Goal: Transaction & Acquisition: Download file/media

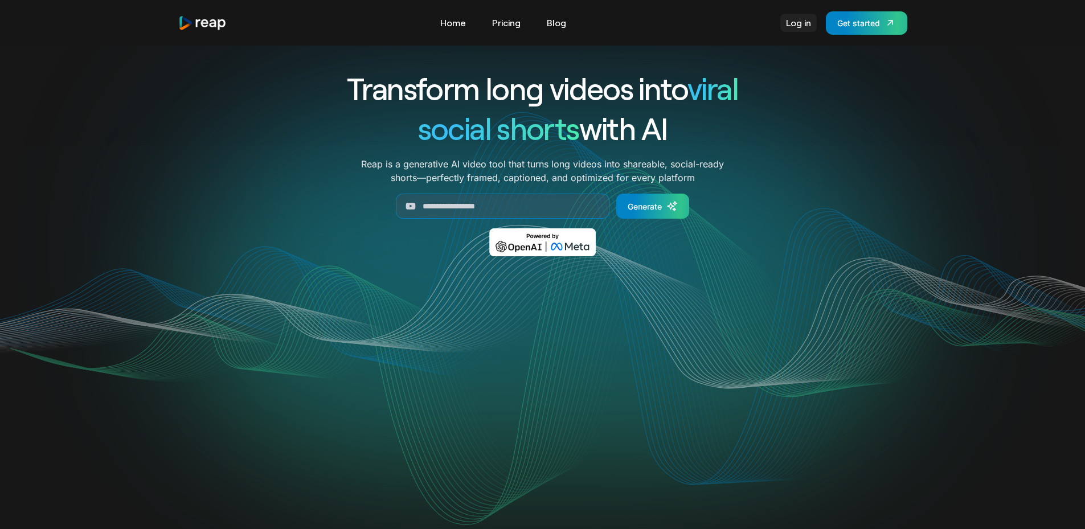
drag, startPoint x: 0, startPoint y: 0, endPoint x: 805, endPoint y: 22, distance: 805.3
click at [805, 22] on link "Log in" at bounding box center [798, 23] width 36 height 18
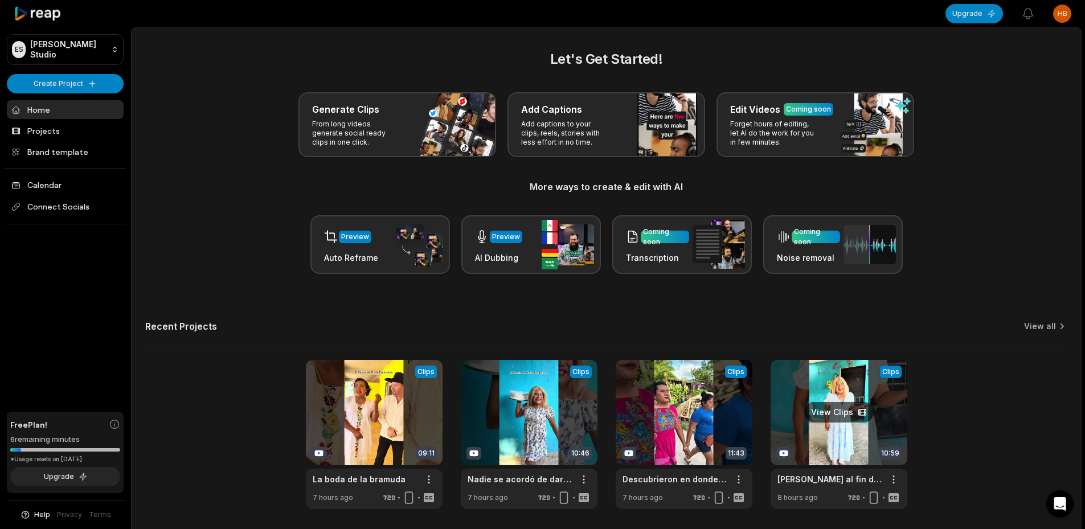
click at [843, 413] on link at bounding box center [838, 434] width 137 height 149
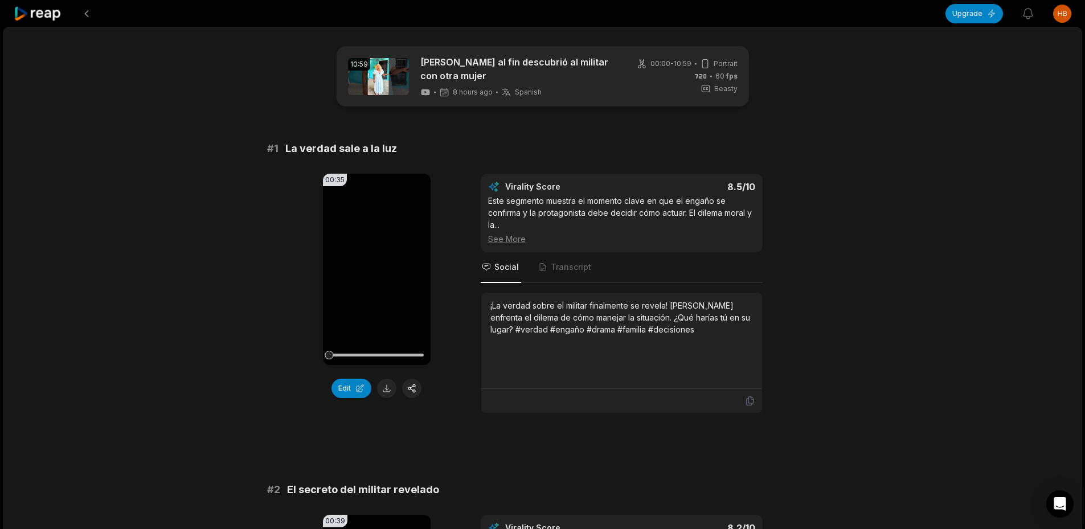
click at [379, 388] on button at bounding box center [386, 388] width 19 height 19
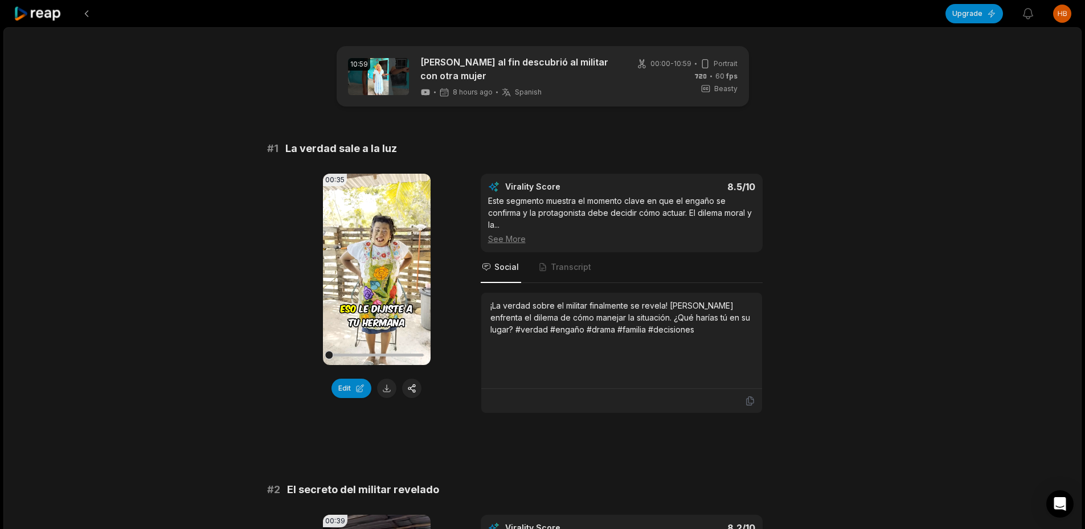
scroll to position [399, 0]
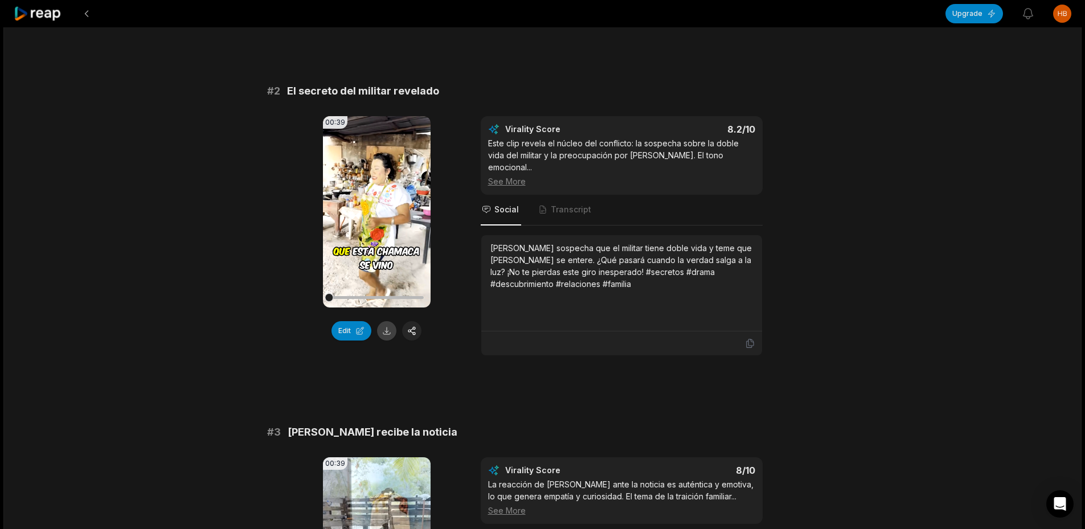
click at [391, 336] on button at bounding box center [386, 330] width 19 height 19
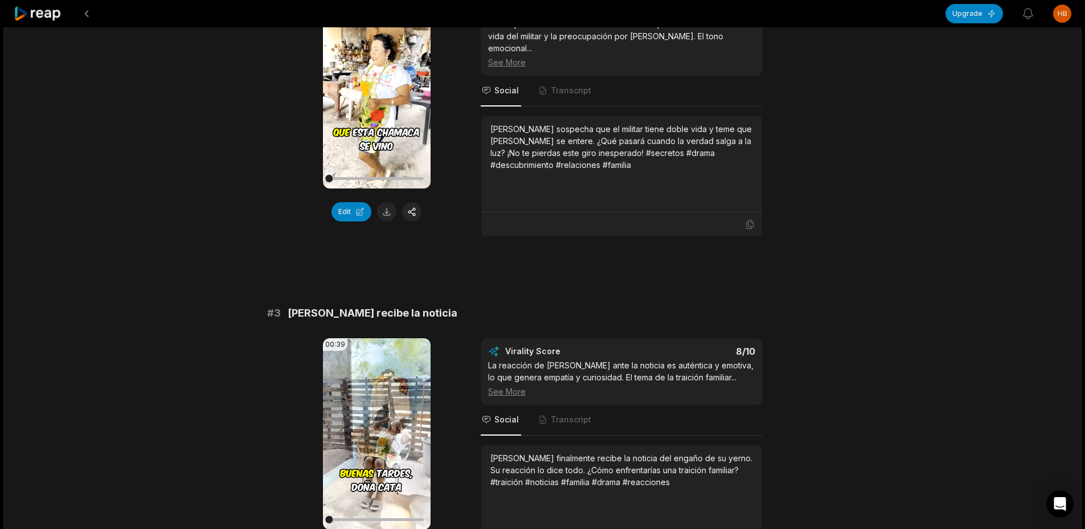
scroll to position [740, 0]
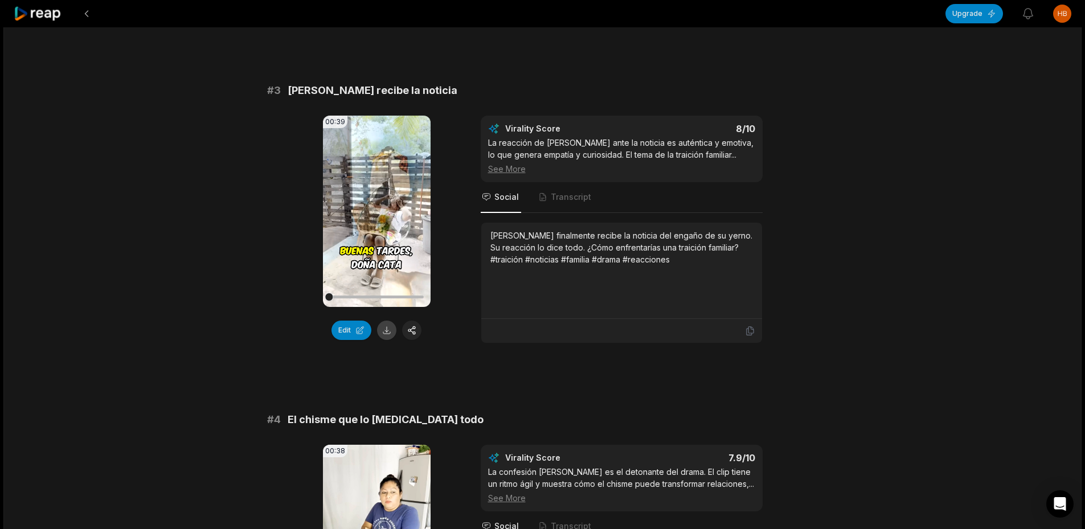
click at [393, 321] on button at bounding box center [386, 330] width 19 height 19
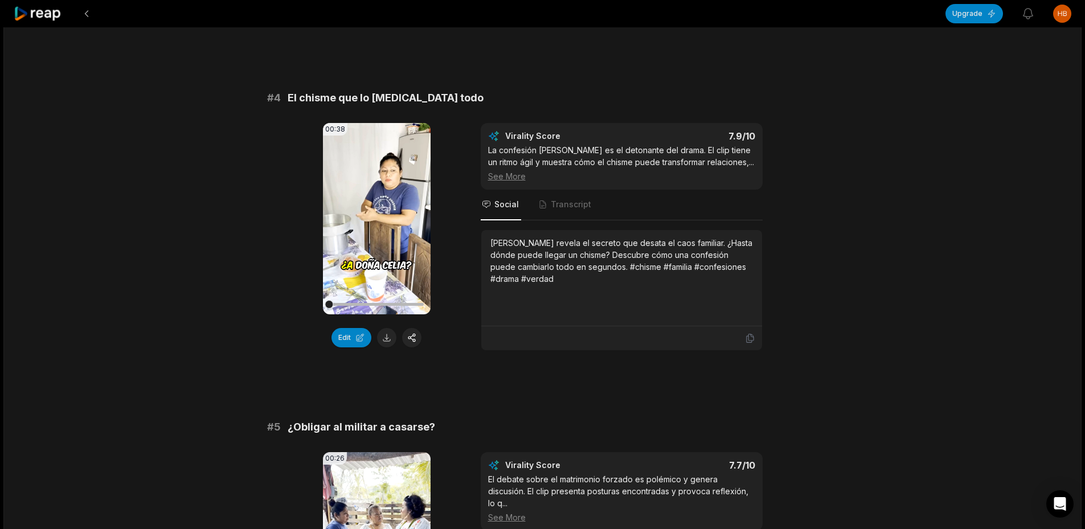
scroll to position [1082, 0]
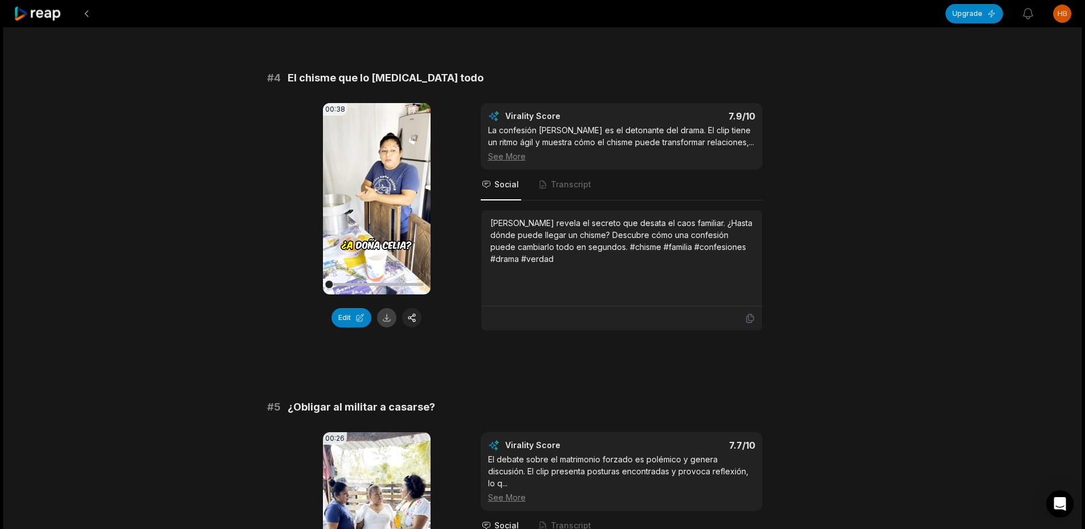
click at [389, 313] on button at bounding box center [386, 317] width 19 height 19
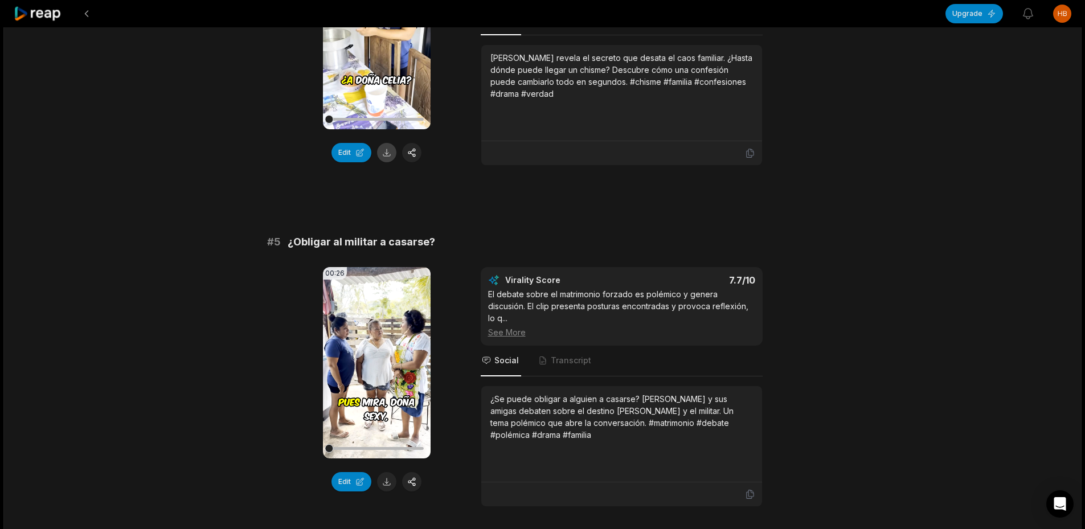
scroll to position [1253, 0]
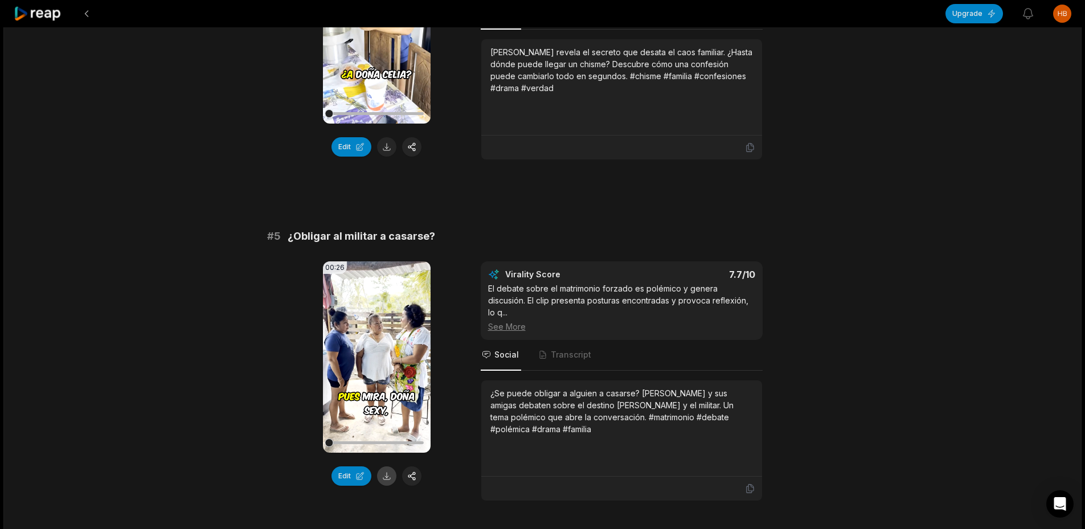
click at [391, 471] on button at bounding box center [386, 475] width 19 height 19
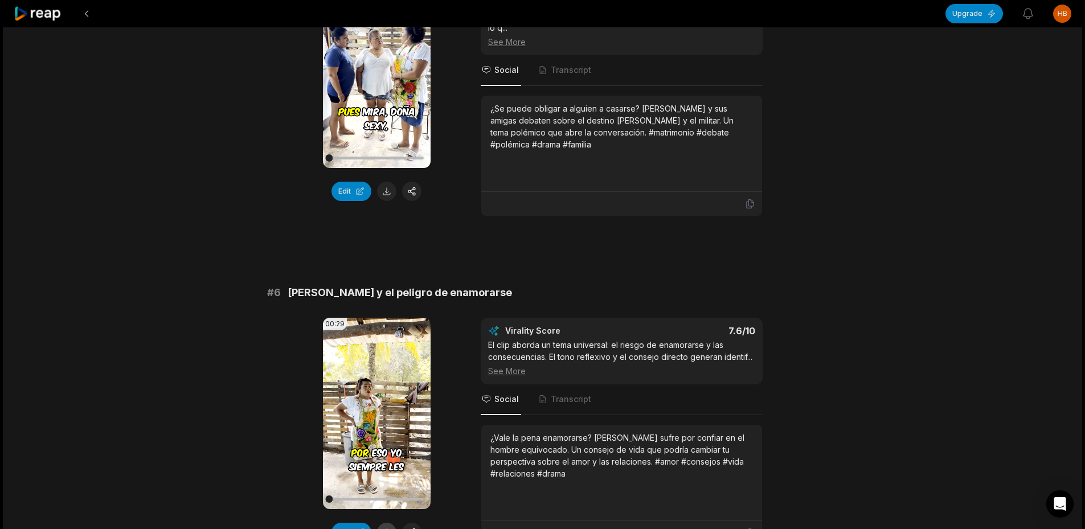
click at [388, 523] on button at bounding box center [386, 532] width 19 height 19
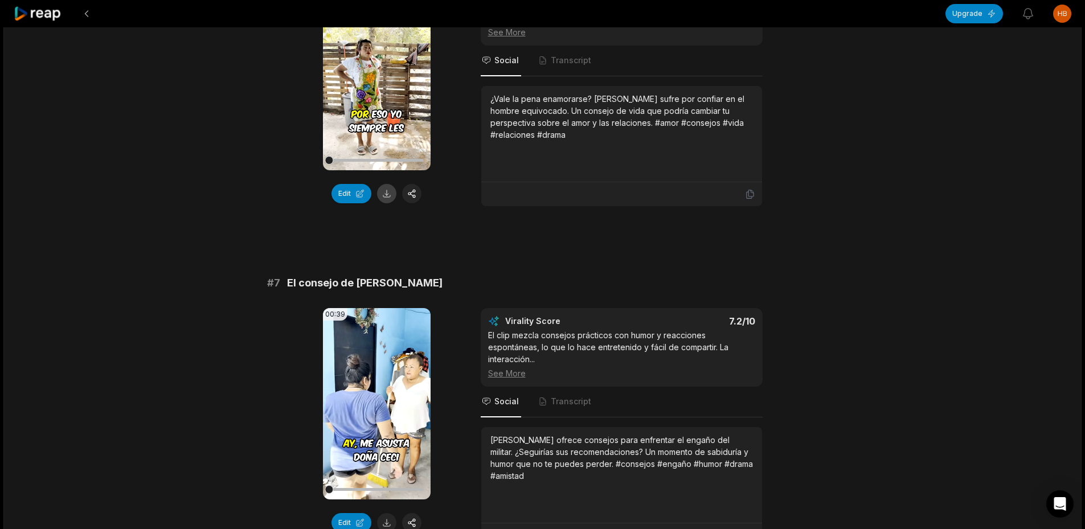
scroll to position [1879, 0]
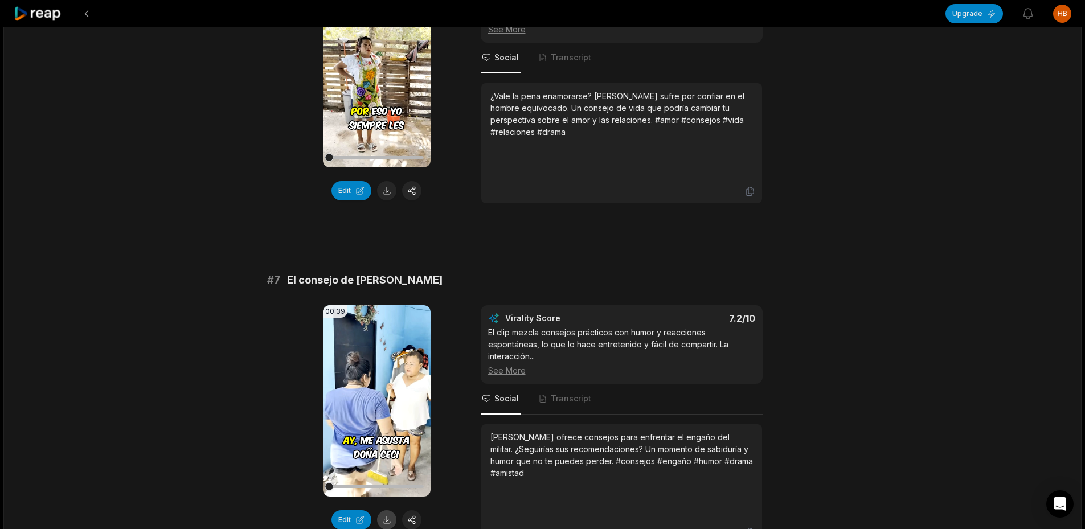
click at [385, 510] on button at bounding box center [386, 519] width 19 height 19
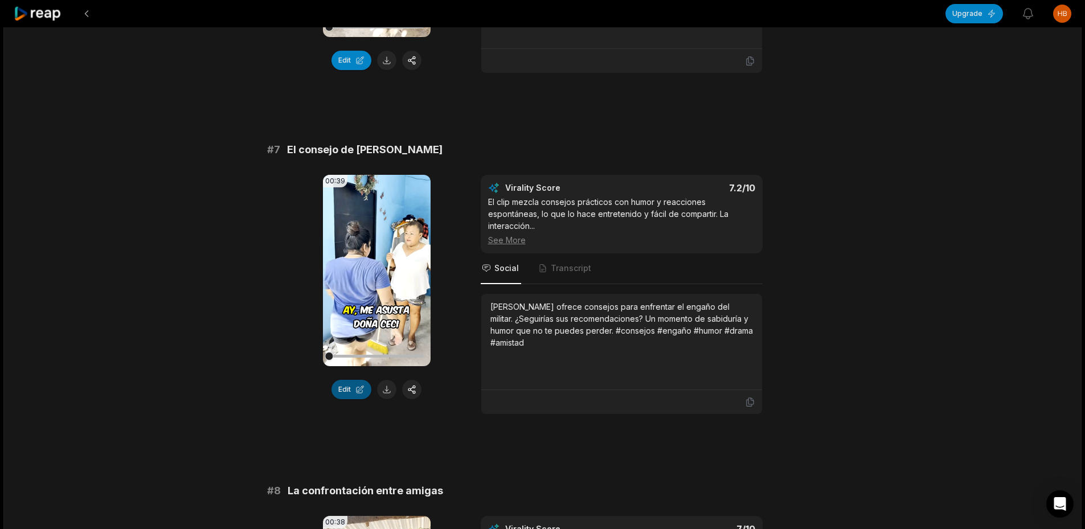
scroll to position [2220, 0]
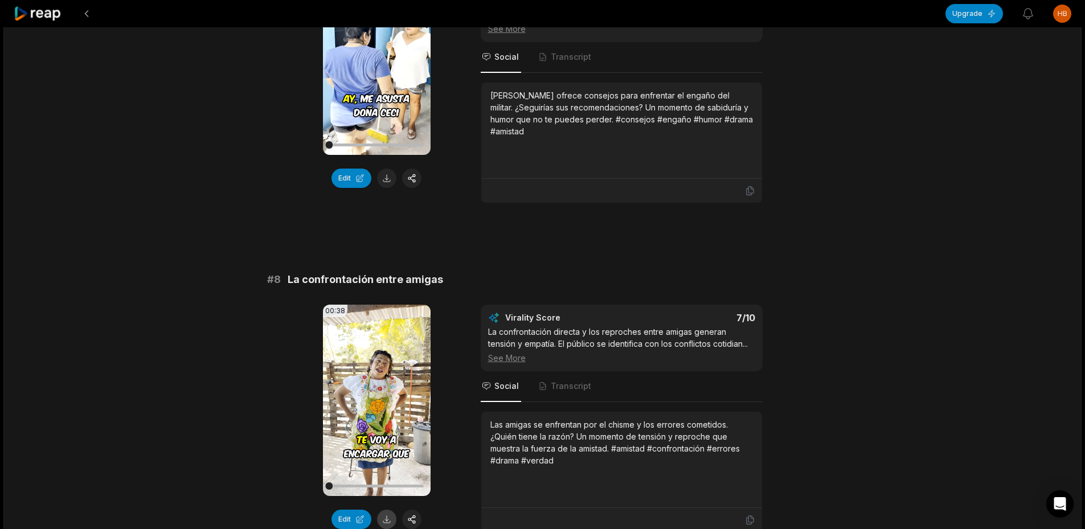
click at [387, 510] on button at bounding box center [386, 519] width 19 height 19
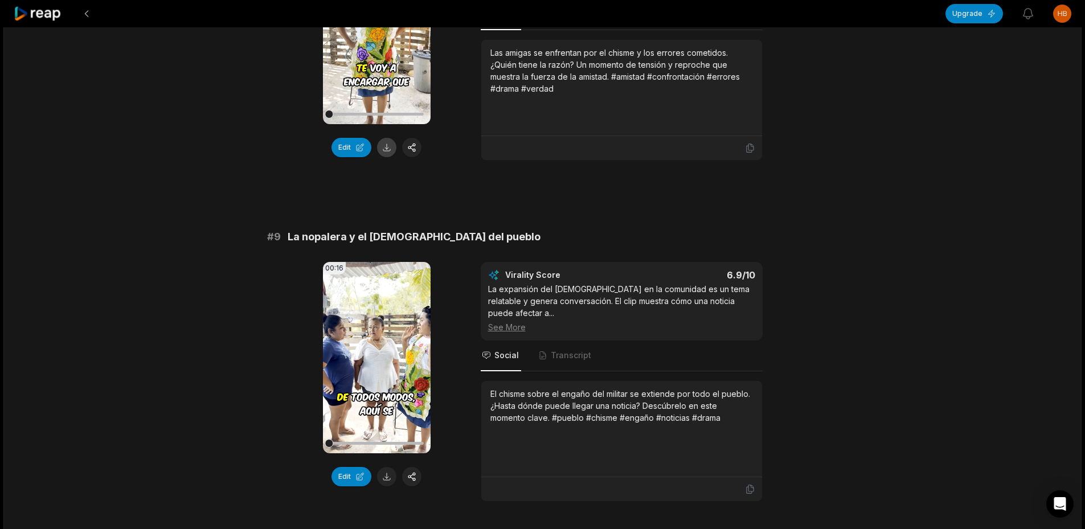
scroll to position [2619, 0]
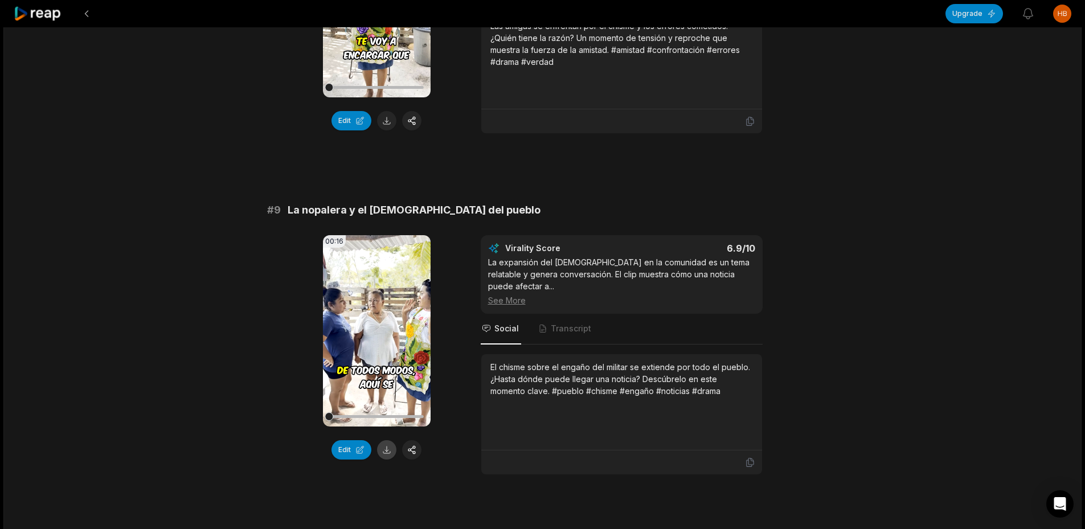
click at [382, 440] on button at bounding box center [386, 449] width 19 height 19
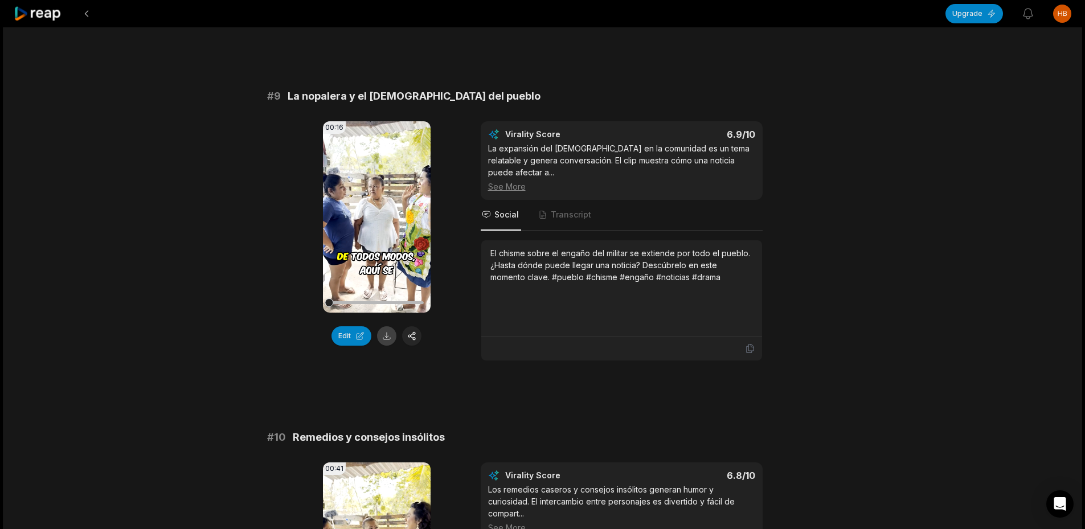
scroll to position [2904, 0]
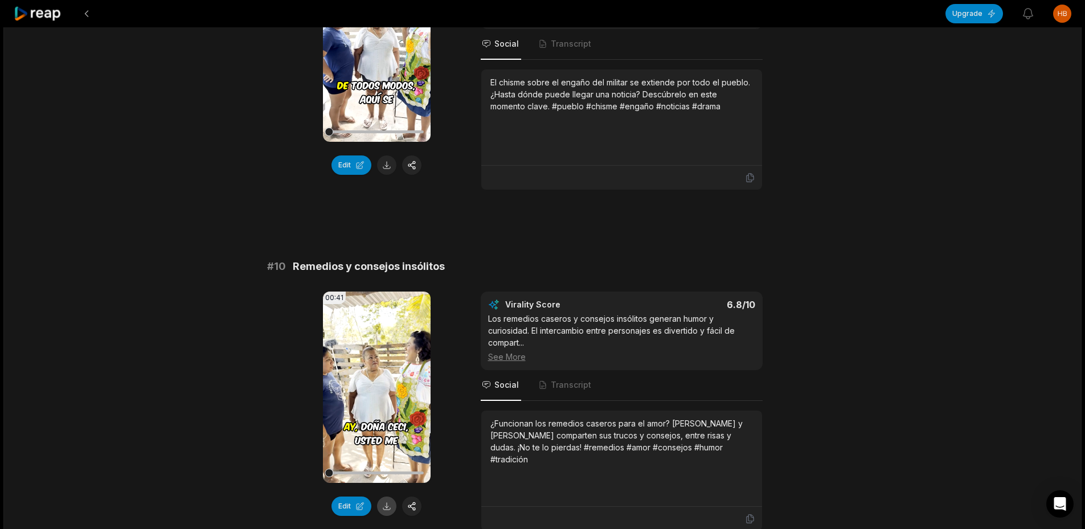
click at [388, 496] on button at bounding box center [386, 505] width 19 height 19
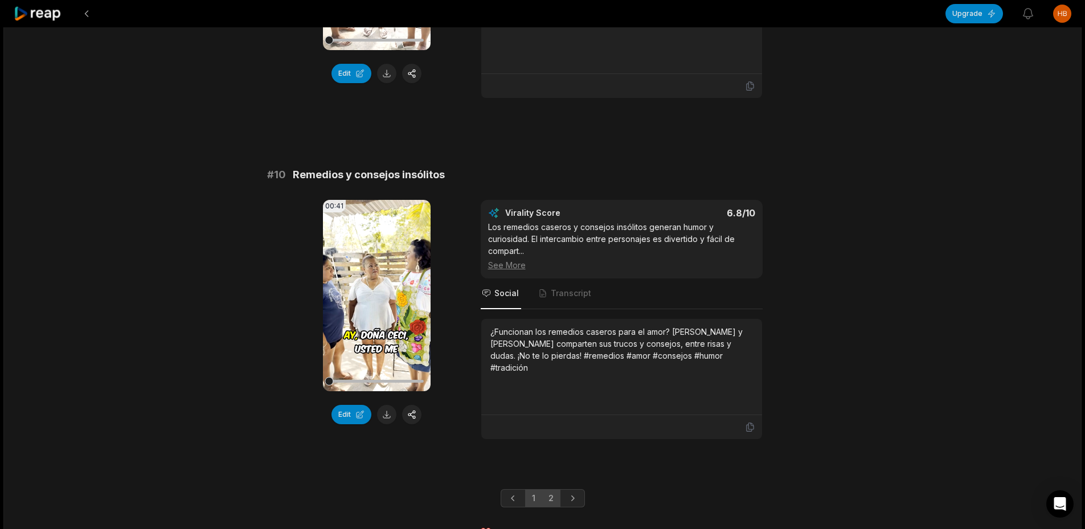
click at [552, 489] on link "2" at bounding box center [550, 498] width 19 height 18
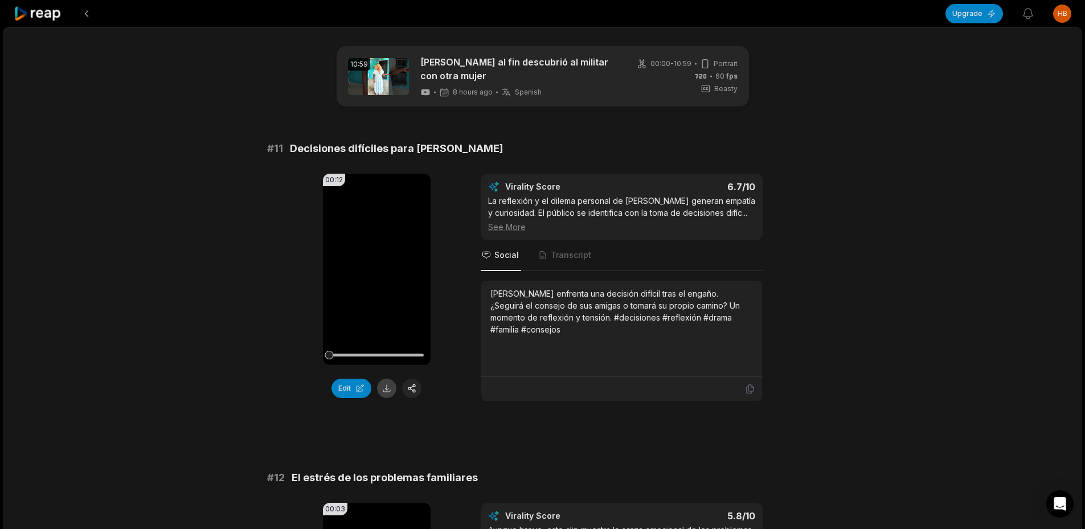
click at [390, 394] on button at bounding box center [386, 388] width 19 height 19
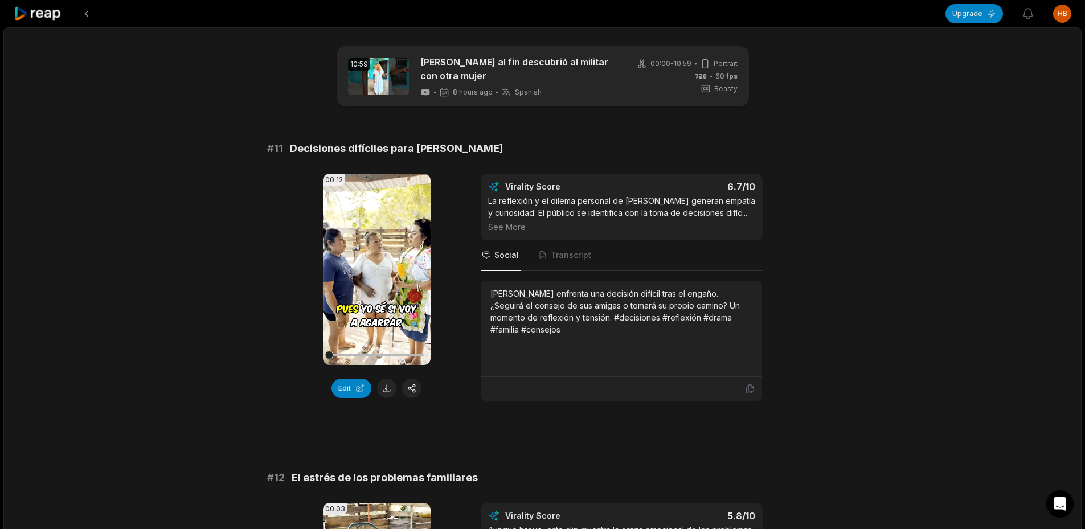
scroll to position [342, 0]
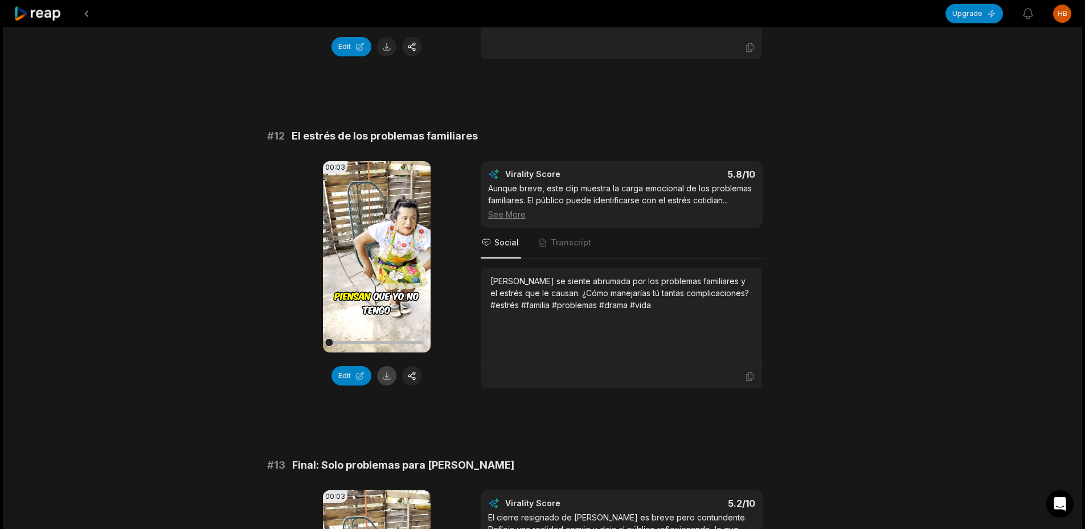
click at [392, 373] on button at bounding box center [386, 375] width 19 height 19
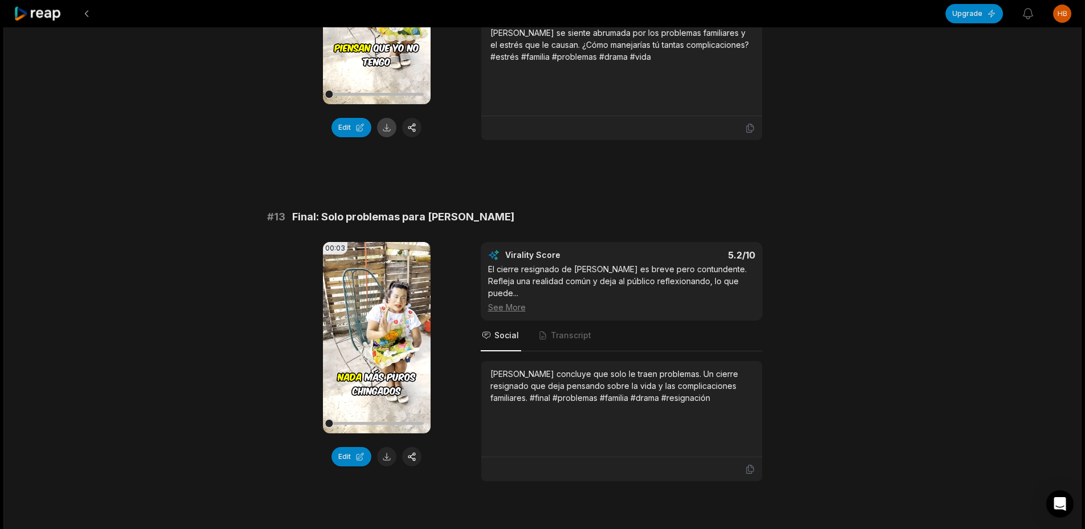
scroll to position [644, 0]
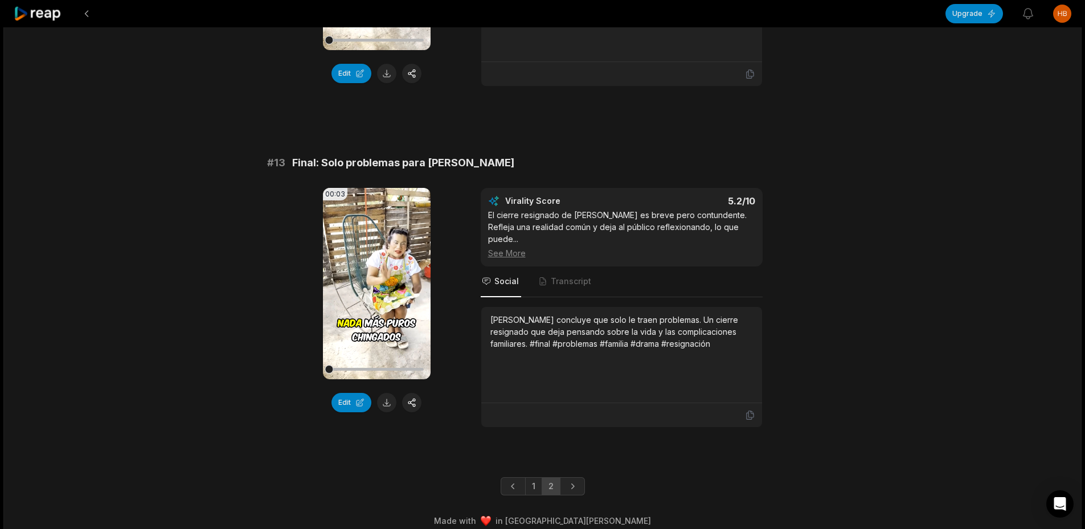
click at [374, 403] on div "Edit" at bounding box center [377, 402] width 108 height 19
click at [379, 403] on button at bounding box center [386, 402] width 19 height 19
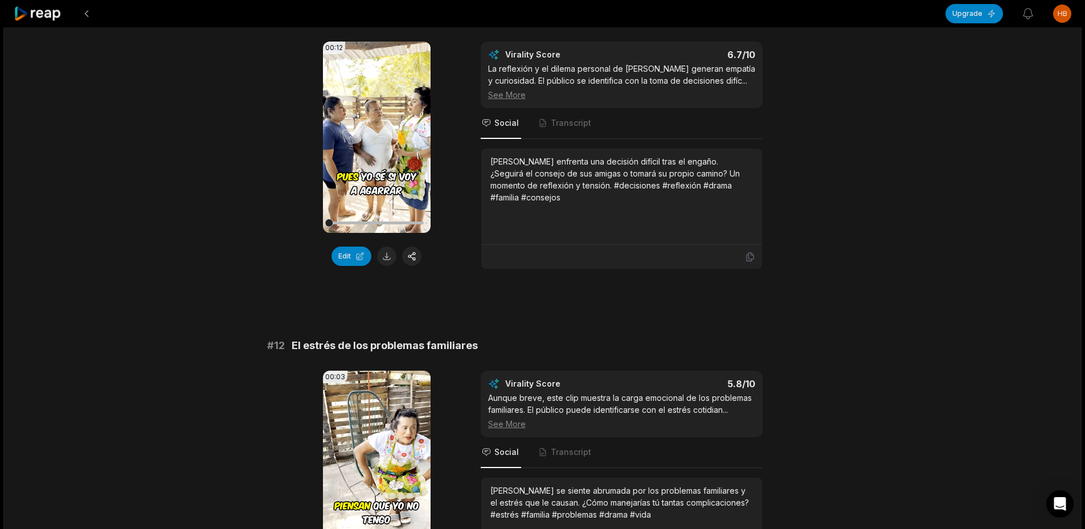
scroll to position [132, 0]
click at [51, 19] on icon at bounding box center [38, 13] width 48 height 15
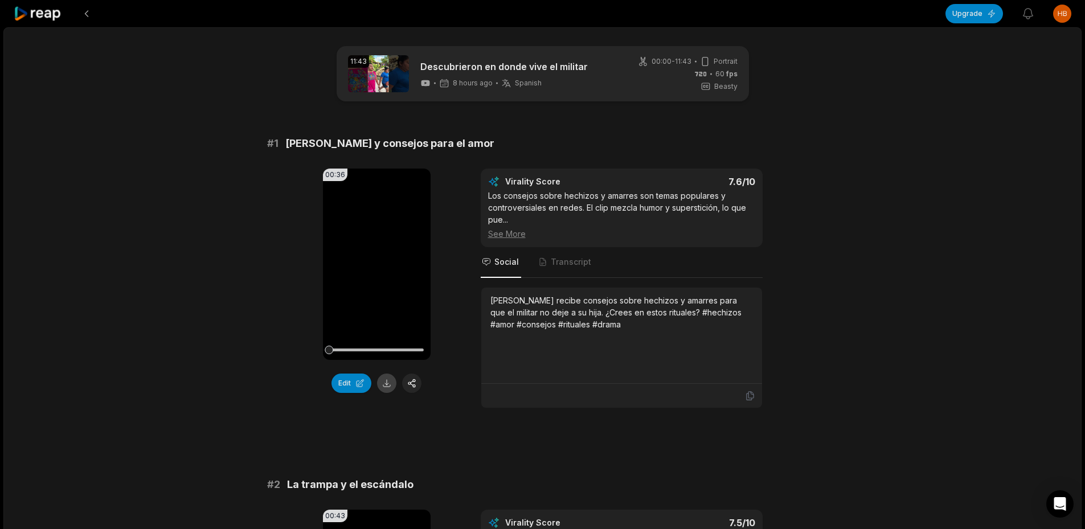
click at [384, 383] on button at bounding box center [386, 382] width 19 height 19
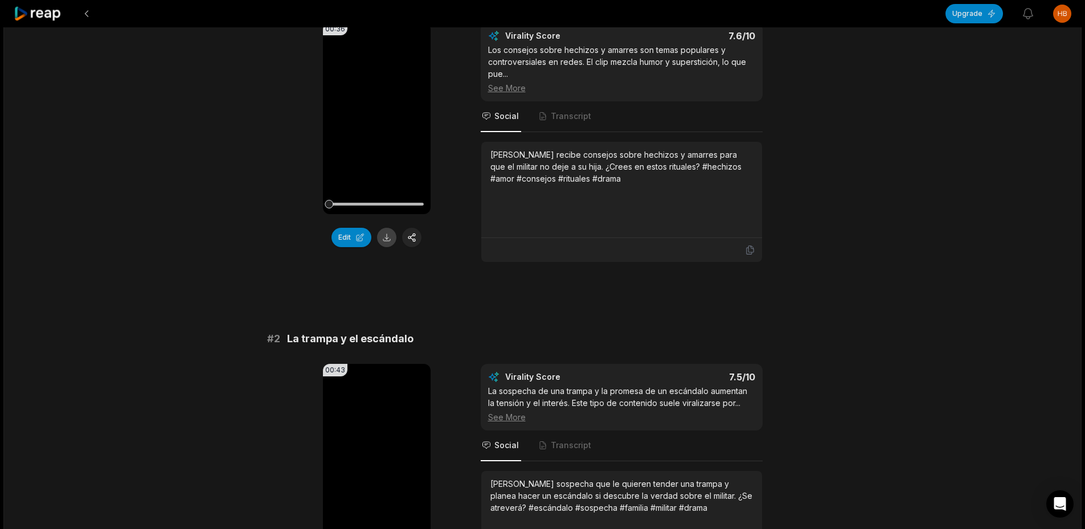
scroll to position [399, 0]
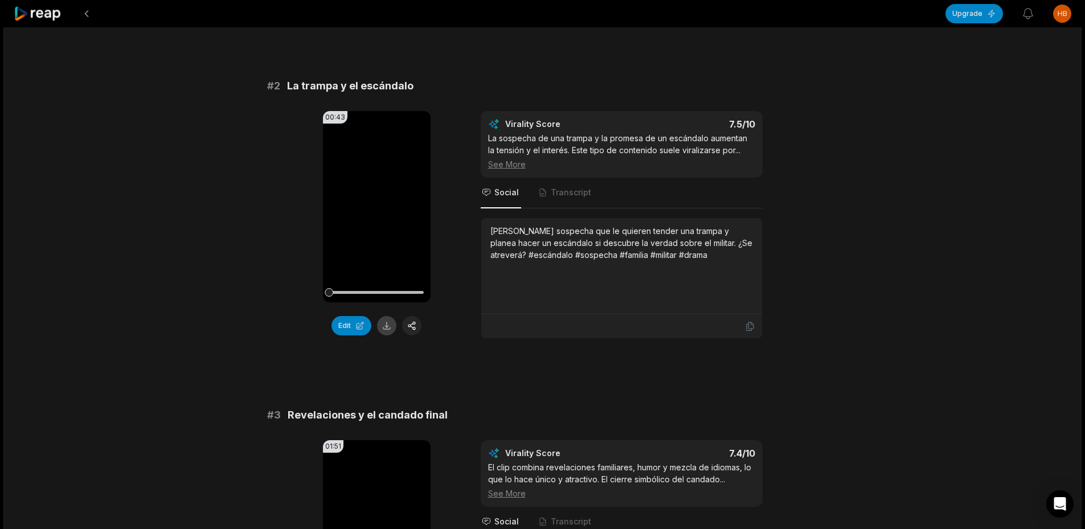
click at [385, 329] on button at bounding box center [386, 325] width 19 height 19
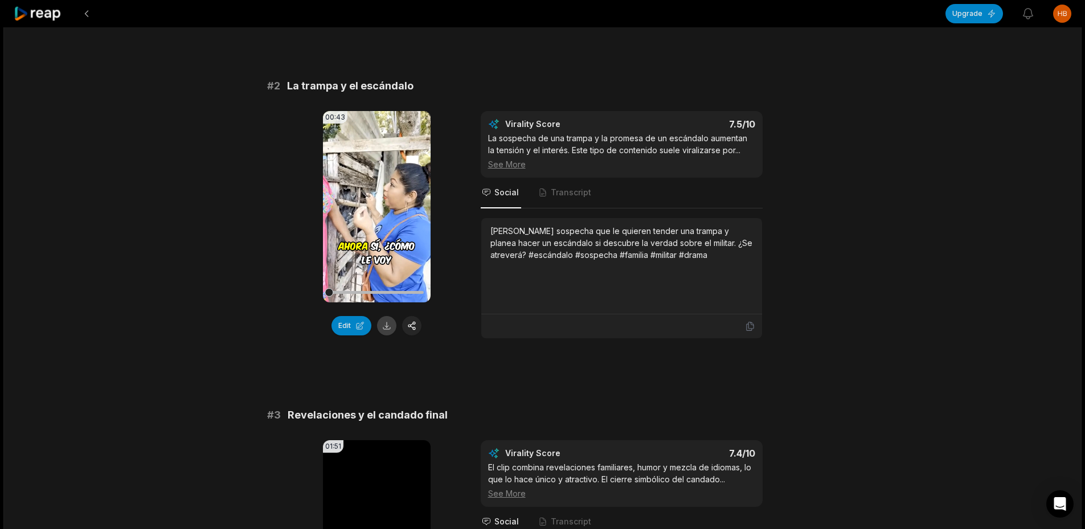
scroll to position [683, 0]
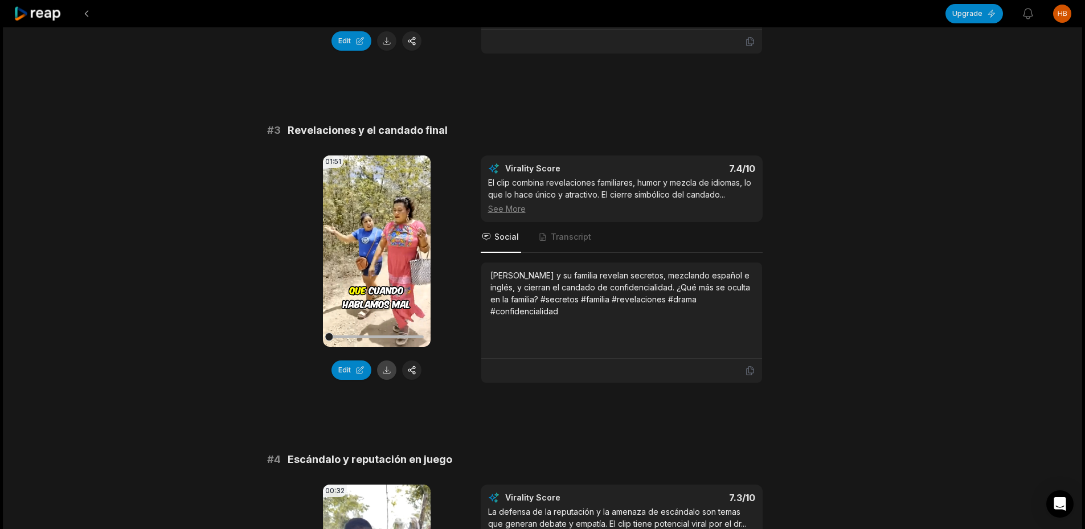
click at [384, 362] on button at bounding box center [386, 369] width 19 height 19
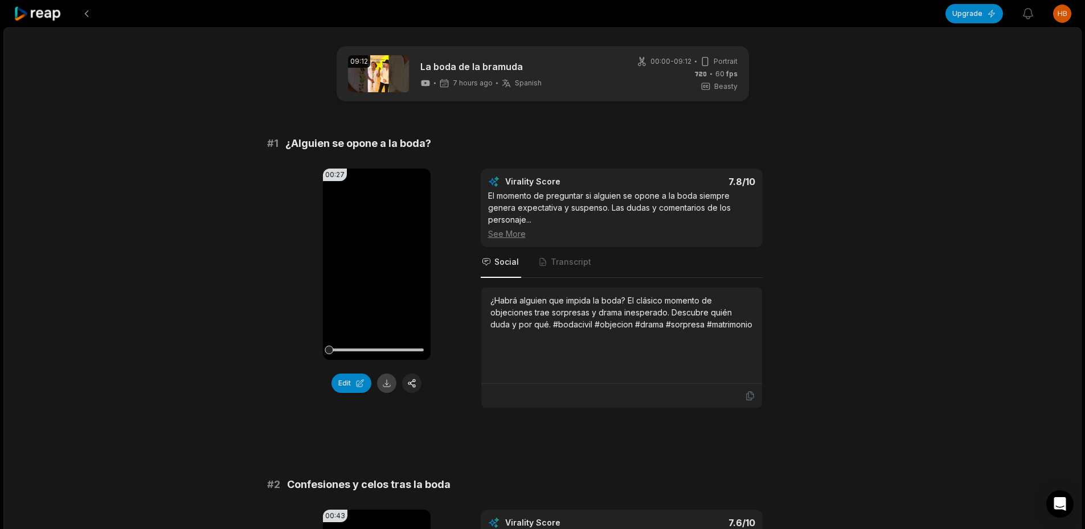
click at [392, 383] on button at bounding box center [386, 382] width 19 height 19
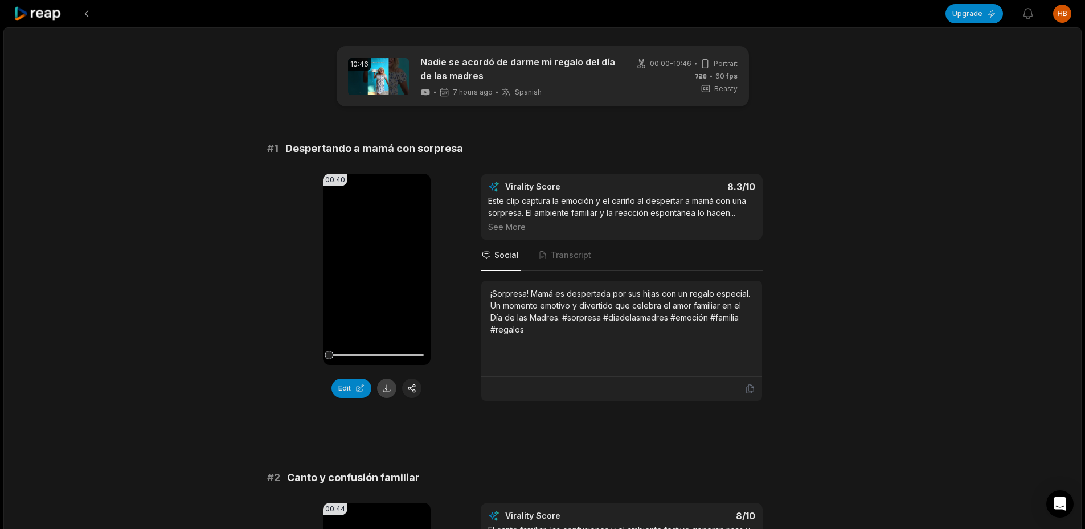
click at [386, 389] on button at bounding box center [386, 388] width 19 height 19
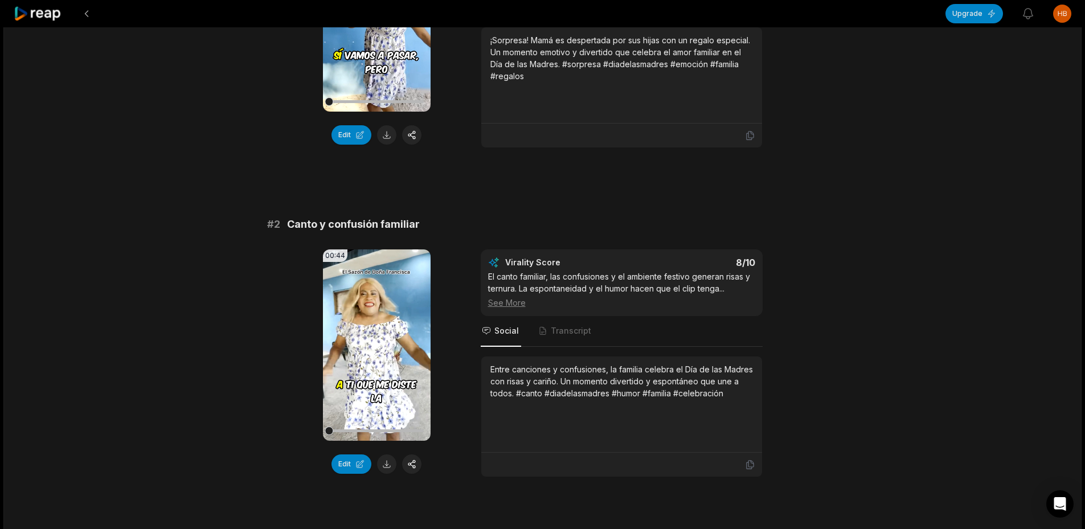
scroll to position [285, 0]
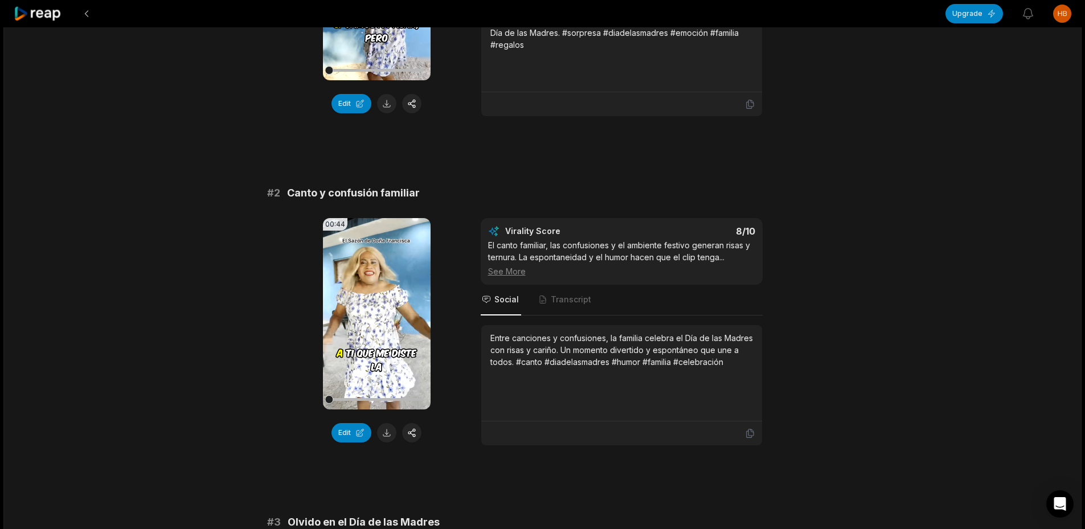
click at [397, 434] on div "Edit" at bounding box center [377, 432] width 108 height 19
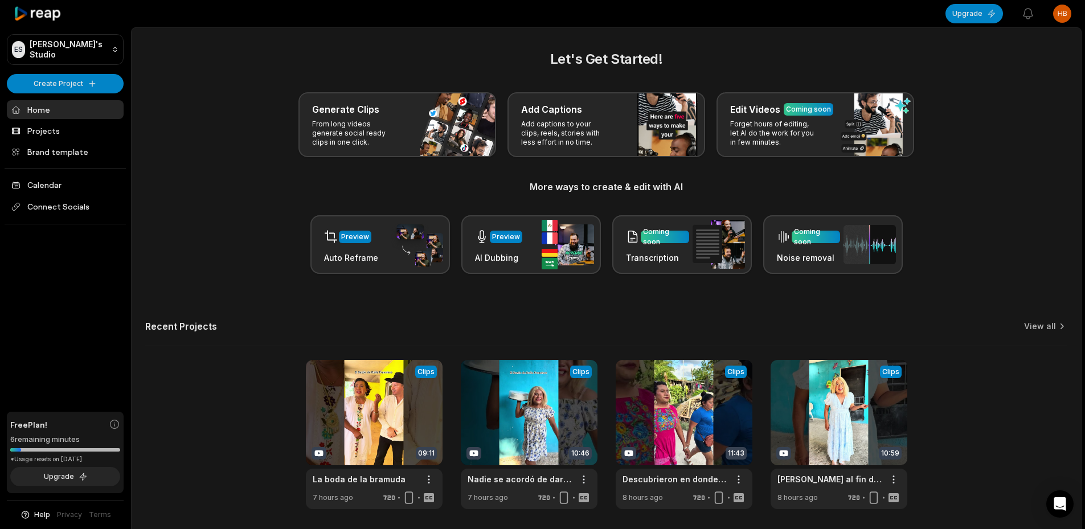
click at [1060, 14] on html "ES [PERSON_NAME]'s Studio Create Project Home Projects Brand template Calendar …" at bounding box center [542, 264] width 1085 height 529
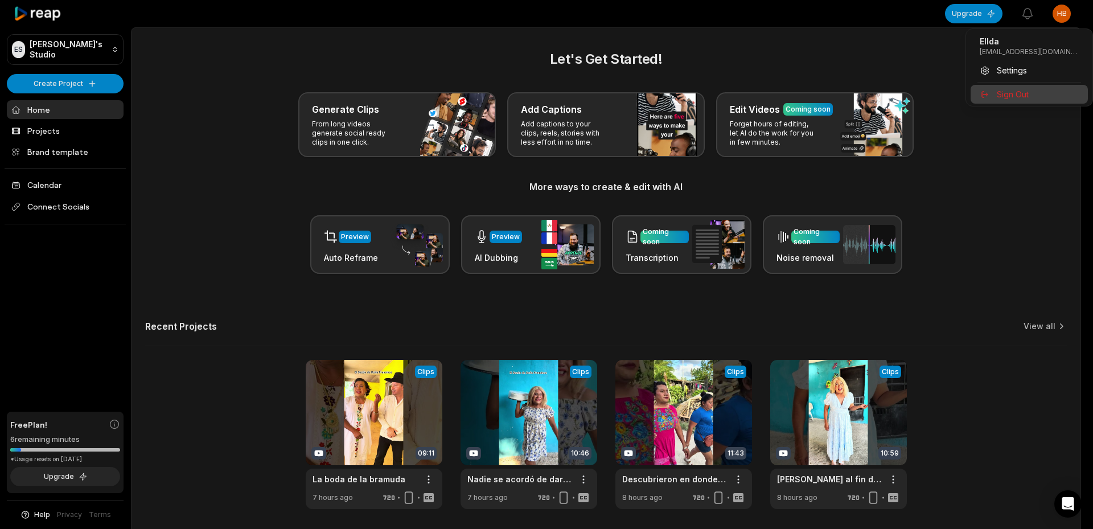
click at [1030, 87] on div "Sign Out" at bounding box center [1029, 94] width 117 height 19
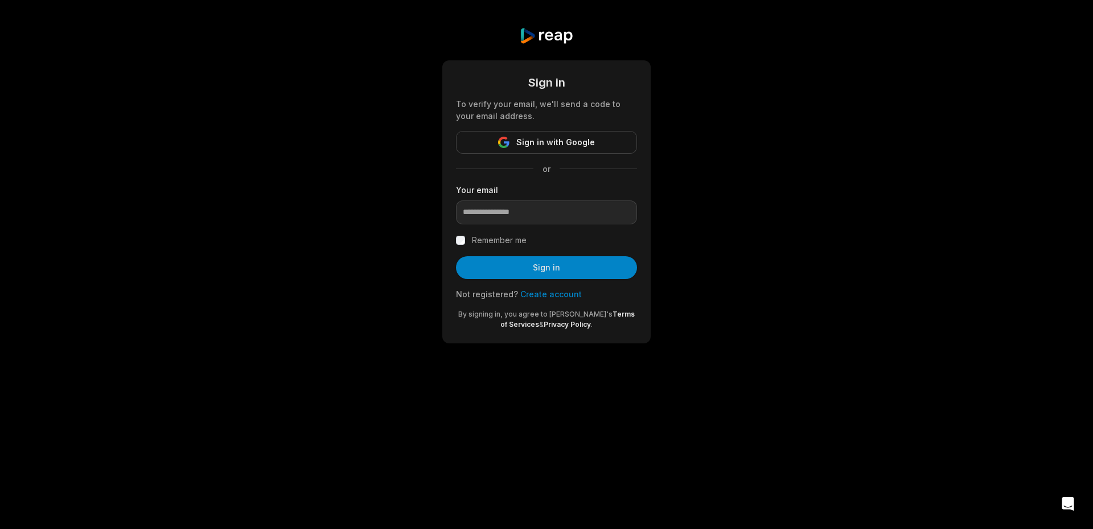
click at [547, 290] on link "Create account" at bounding box center [550, 294] width 61 height 10
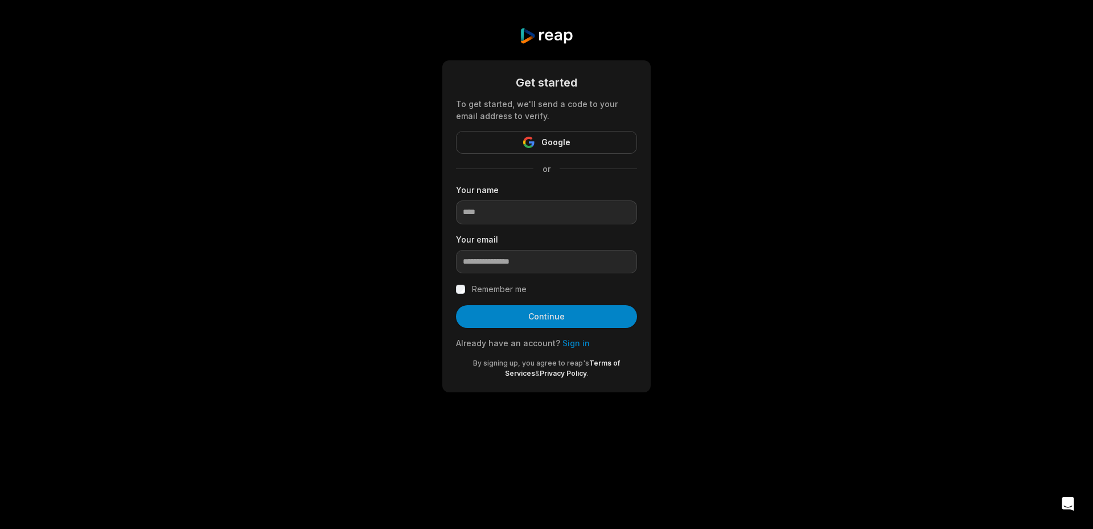
click at [529, 245] on div "Your email" at bounding box center [546, 253] width 181 height 40
drag, startPoint x: 519, startPoint y: 282, endPoint x: 519, endPoint y: 266, distance: 16.5
click at [519, 279] on form "Get started To get started, we'll send a code to your email address to verify. …" at bounding box center [546, 226] width 181 height 305
click at [519, 266] on input "email" at bounding box center [546, 262] width 181 height 24
paste input "**********"
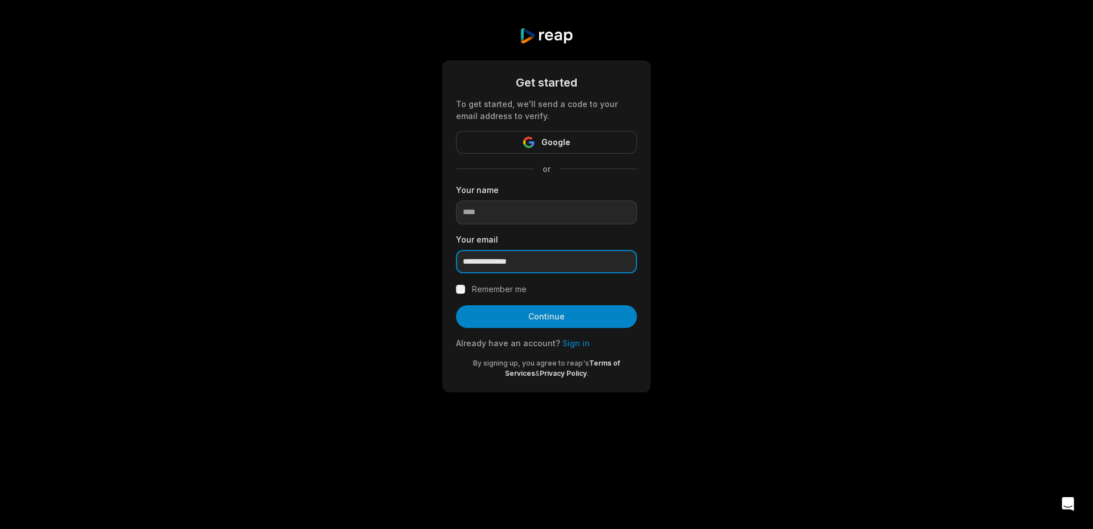
type input "**********"
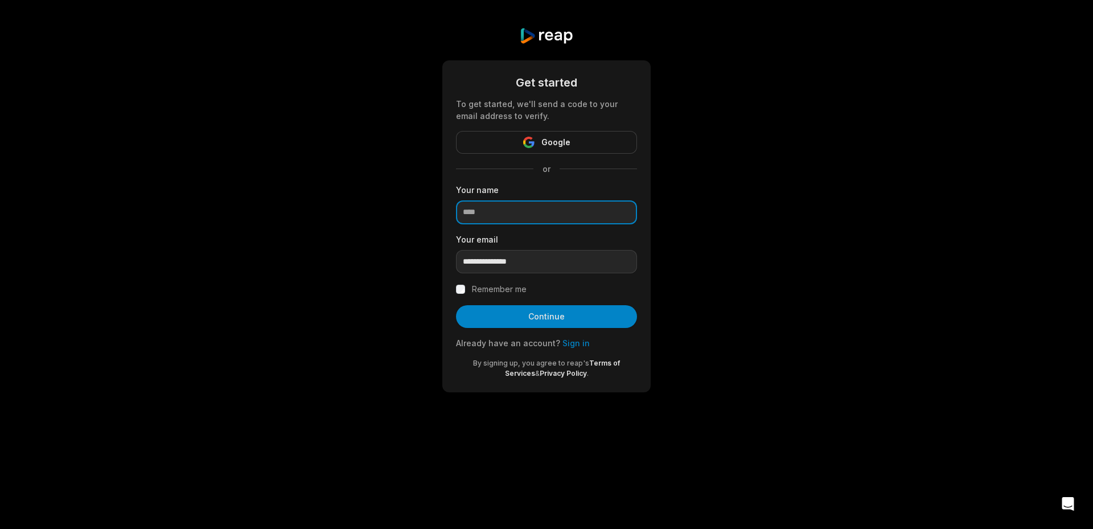
click at [502, 211] on input at bounding box center [546, 212] width 181 height 24
type input "*****"
click at [481, 292] on label "Remember me" at bounding box center [499, 289] width 55 height 14
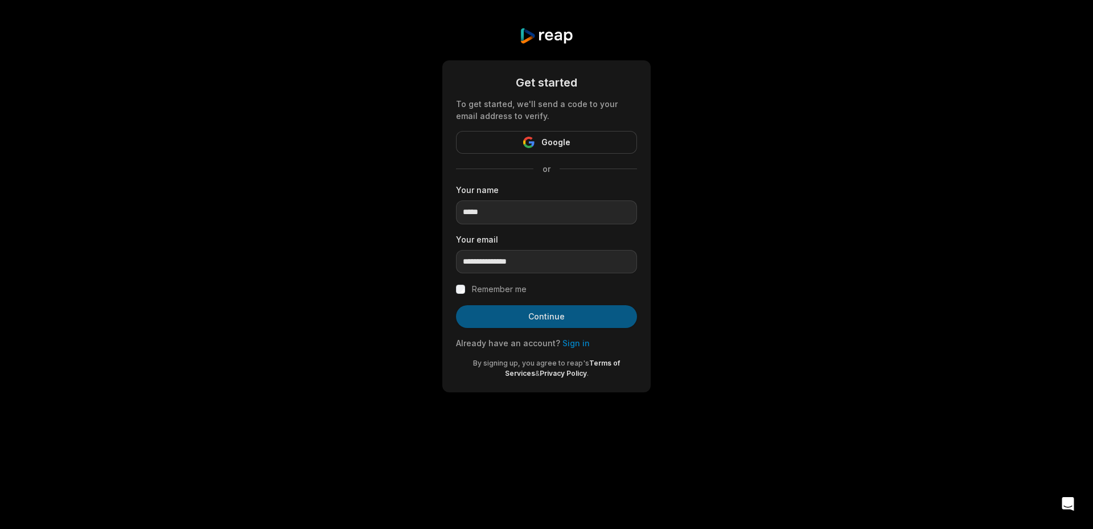
click at [483, 327] on button "Continue" at bounding box center [546, 316] width 181 height 23
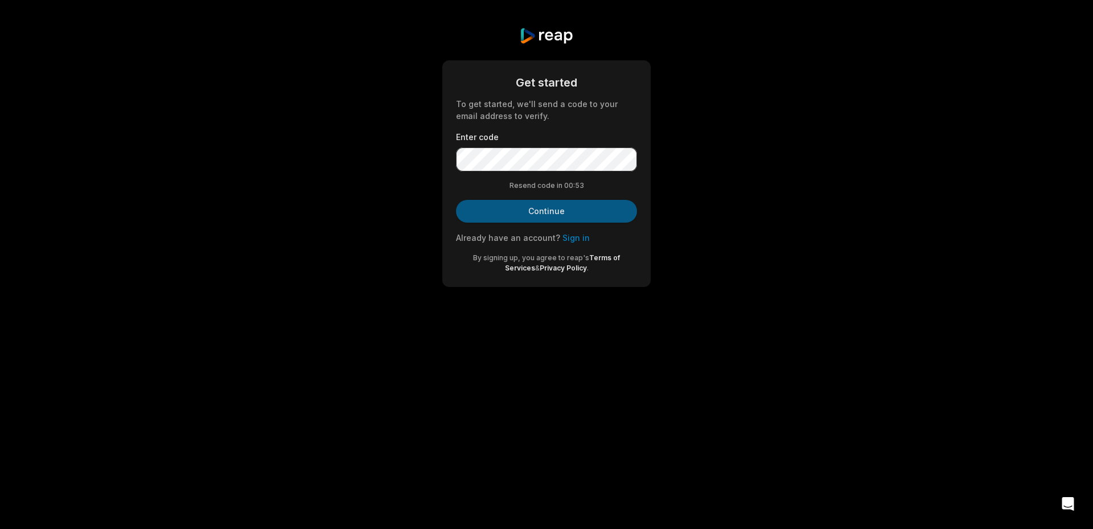
click at [536, 208] on button "Continue" at bounding box center [546, 211] width 181 height 23
